Goal: Information Seeking & Learning: Learn about a topic

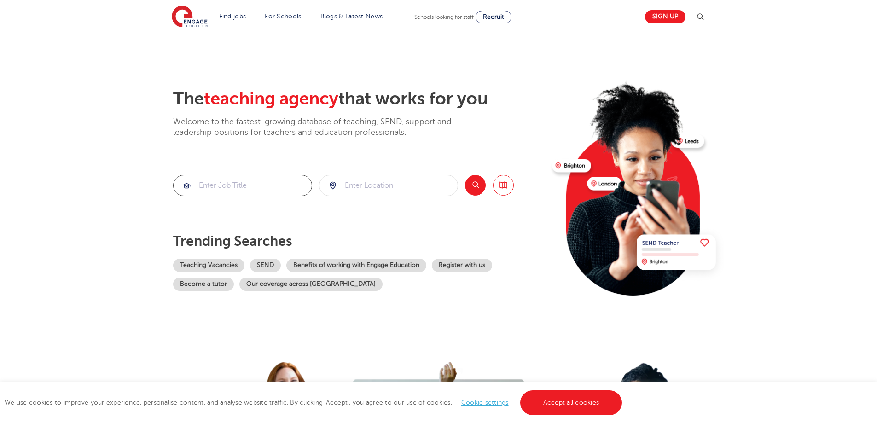
click at [215, 186] on input "search" at bounding box center [243, 185] width 138 height 20
type input "computer science teeacher"
click at [377, 186] on input "search" at bounding box center [389, 185] width 138 height 20
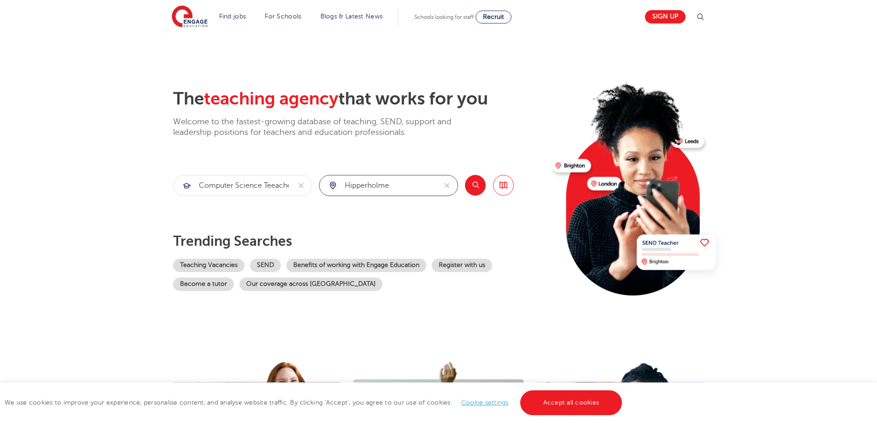
click button "Submit" at bounding box center [0, 0] width 0 height 0
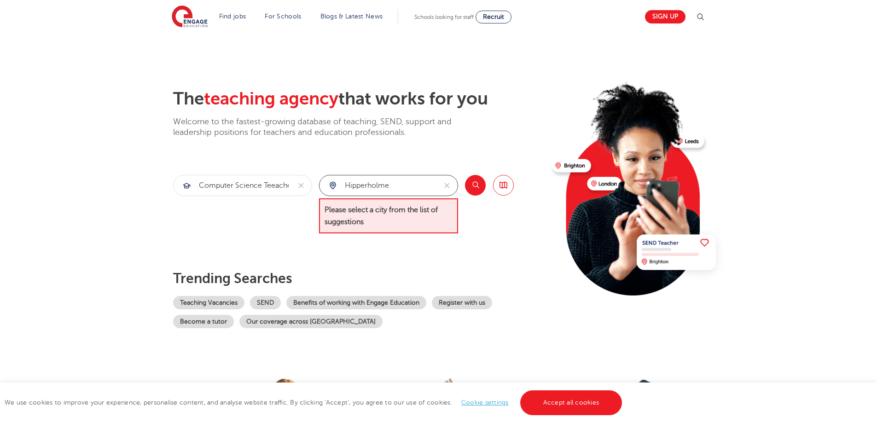
drag, startPoint x: 394, startPoint y: 184, endPoint x: 345, endPoint y: 185, distance: 48.4
click at [345, 185] on input "Hipperholme" at bounding box center [378, 185] width 117 height 20
type input "Halifax"
click at [473, 189] on button "Search" at bounding box center [475, 185] width 21 height 21
click at [371, 186] on input "Halifax" at bounding box center [378, 185] width 117 height 20
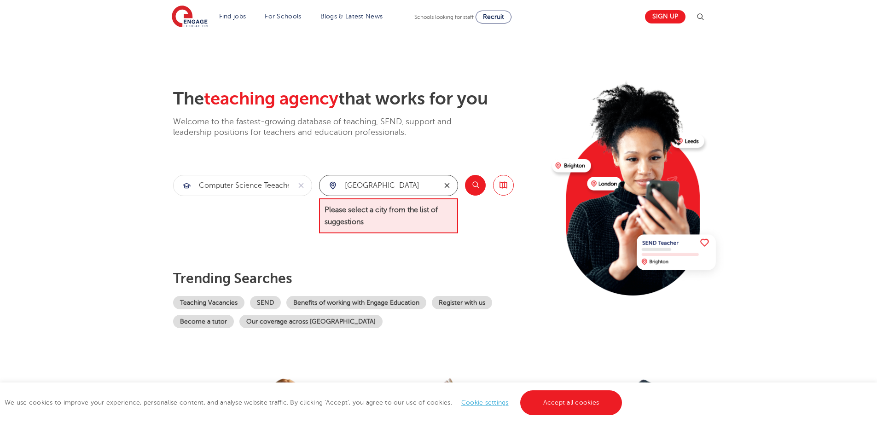
click at [447, 185] on icon "reset" at bounding box center [447, 185] width 5 height 5
click at [421, 184] on input "search" at bounding box center [389, 185] width 138 height 20
type input "Hal"
click at [479, 189] on button "Search" at bounding box center [475, 185] width 21 height 21
click at [381, 188] on input "Hal" at bounding box center [378, 185] width 117 height 20
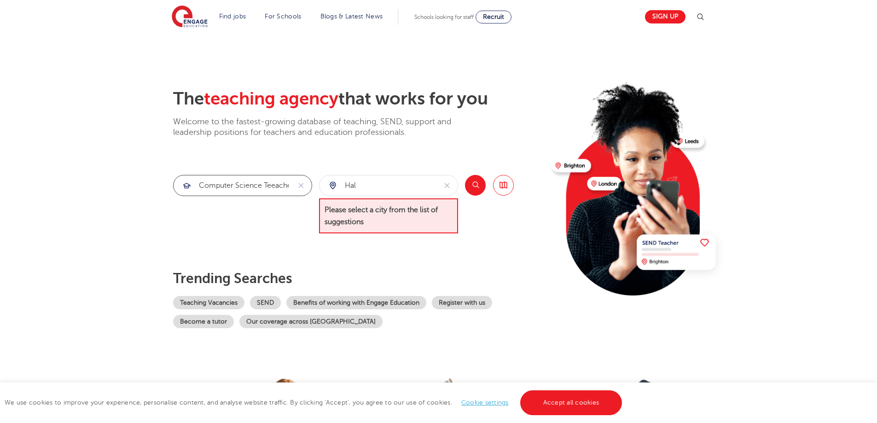
click at [275, 184] on input "computer science teeacher" at bounding box center [232, 185] width 117 height 20
type input "computer science teacher"
click at [372, 187] on input "Hal" at bounding box center [378, 185] width 117 height 20
click at [476, 186] on button "Search" at bounding box center [475, 185] width 21 height 21
click at [399, 183] on input "Halifax" at bounding box center [378, 185] width 117 height 20
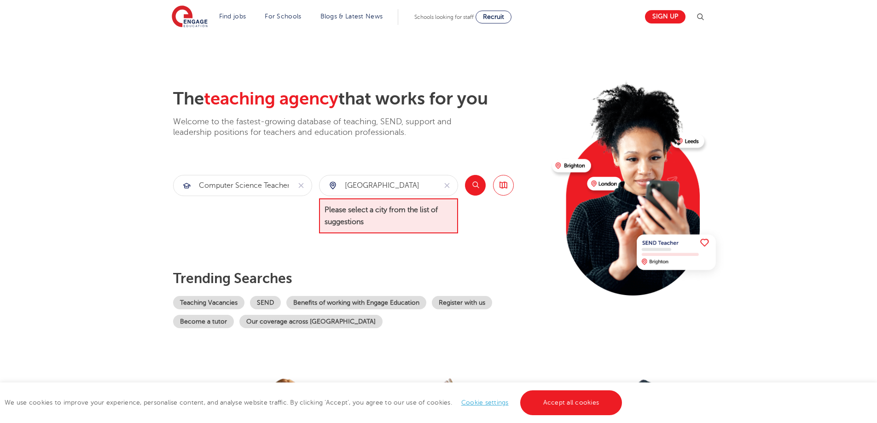
click at [473, 187] on button "Search" at bounding box center [475, 185] width 21 height 21
click at [415, 186] on input "Halifax" at bounding box center [378, 185] width 117 height 20
type input "H"
type input "[GEOGRAPHIC_DATA]"
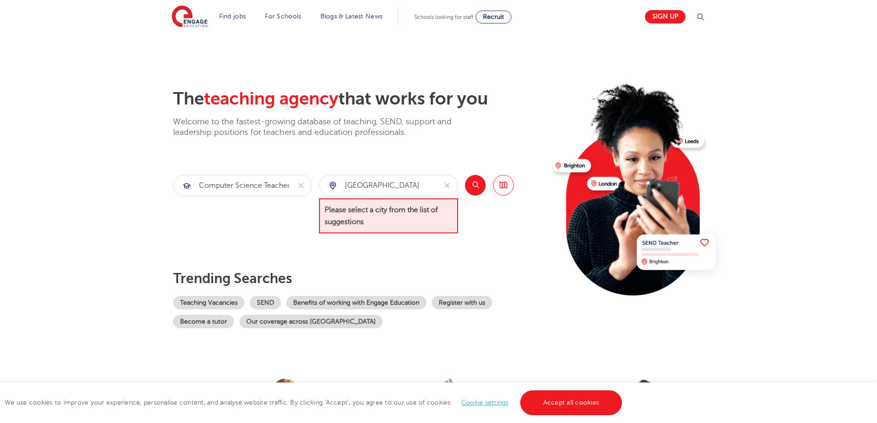
click at [472, 190] on button "Search" at bounding box center [475, 185] width 21 height 21
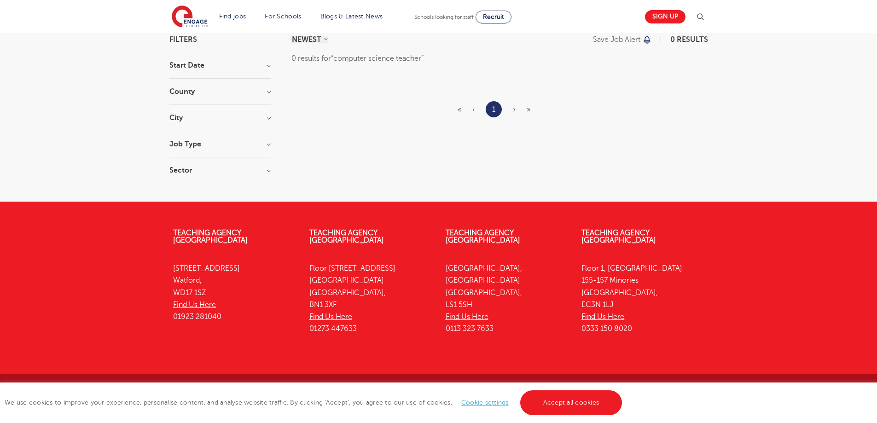
scroll to position [80, 0]
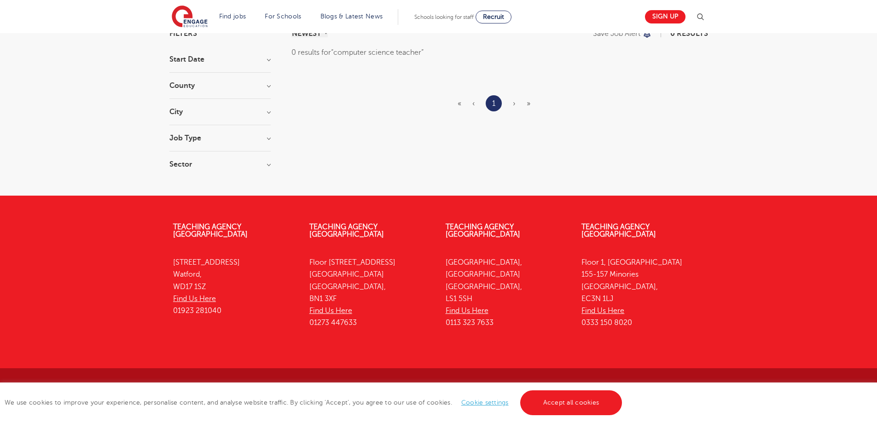
drag, startPoint x: 495, startPoint y: 304, endPoint x: 439, endPoint y: 308, distance: 55.4
click at [439, 308] on div "Teaching Agency [STREET_ADDRESS] Find Us Here 0113 323 7633" at bounding box center [507, 278] width 136 height 136
click at [431, 333] on div "Teaching Agency [STREET_ADDRESS] Find Us Here 01273 447633" at bounding box center [371, 278] width 136 height 136
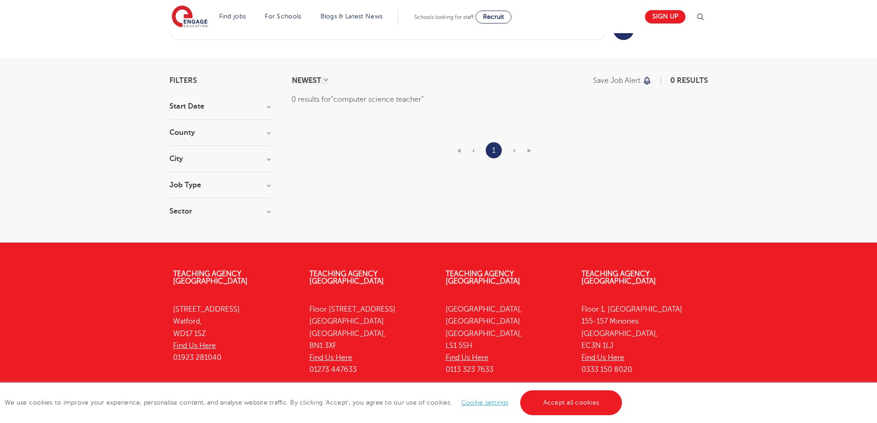
scroll to position [0, 0]
